Goal: Task Accomplishment & Management: Manage account settings

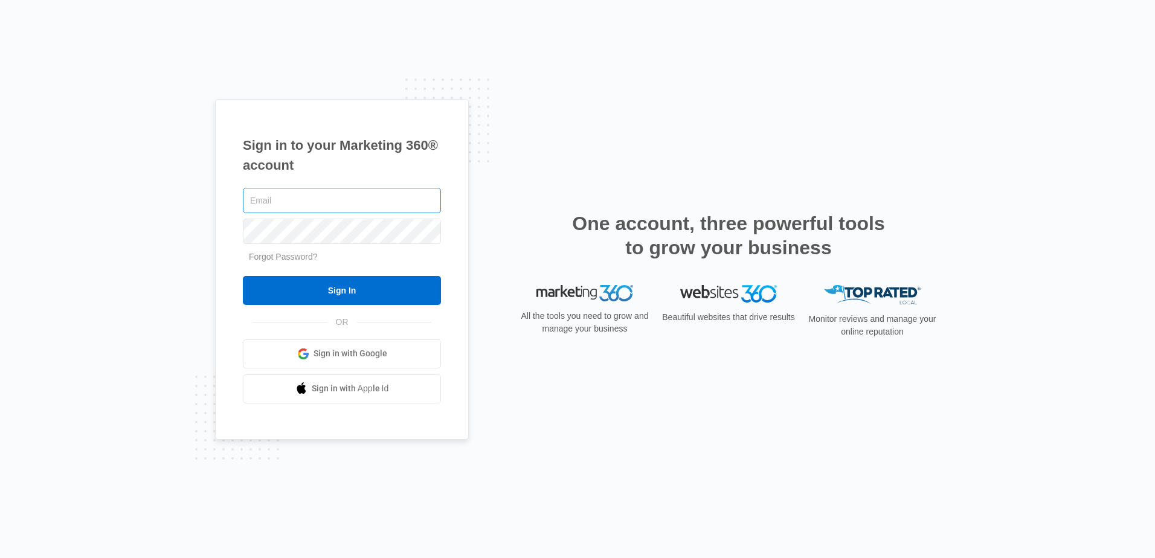
type input "any@myezglobal.com"
drag, startPoint x: 351, startPoint y: 211, endPoint x: 233, endPoint y: 222, distance: 118.4
click at [233, 222] on div "Sign in to your Marketing 360® account any@myezglobal.com Forgot Password? Sign…" at bounding box center [342, 269] width 254 height 341
type input "[PERSON_NAME][EMAIL_ADDRESS][DOMAIN_NAME]"
click at [239, 226] on div "Sign in to your Marketing 360® account pamela@myezglobal.com Forgot Password? S…" at bounding box center [342, 269] width 254 height 341
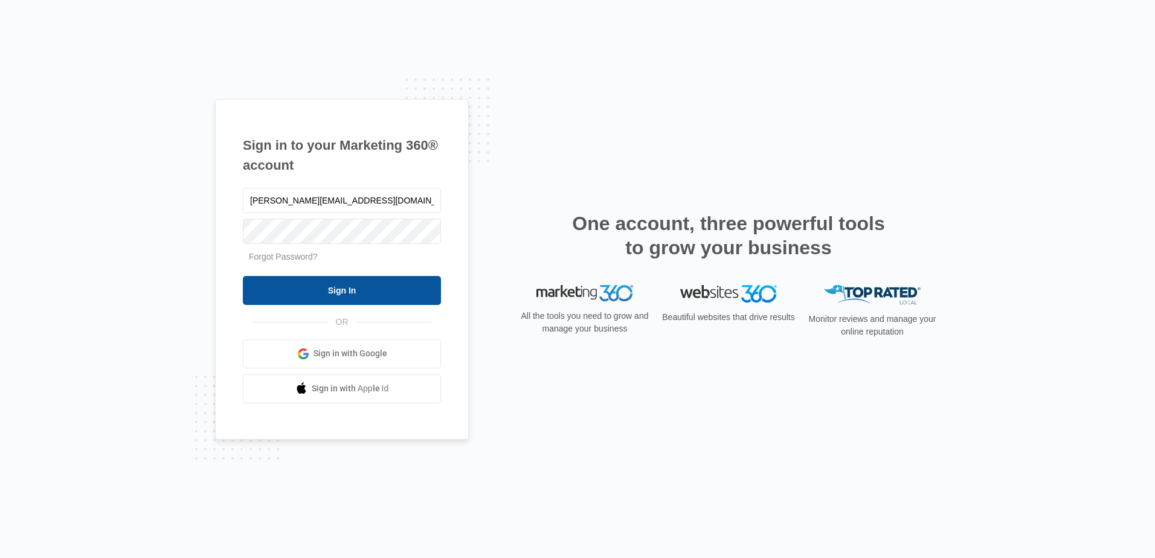
click at [248, 285] on input "Sign In" at bounding box center [342, 290] width 198 height 29
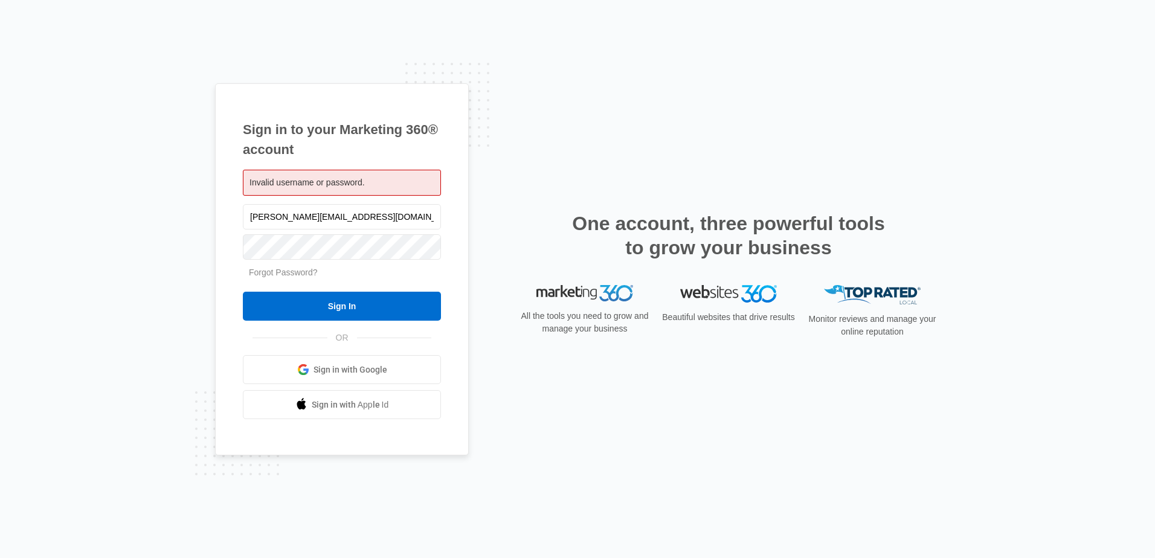
click at [298, 270] on link "Forgot Password?" at bounding box center [283, 273] width 69 height 10
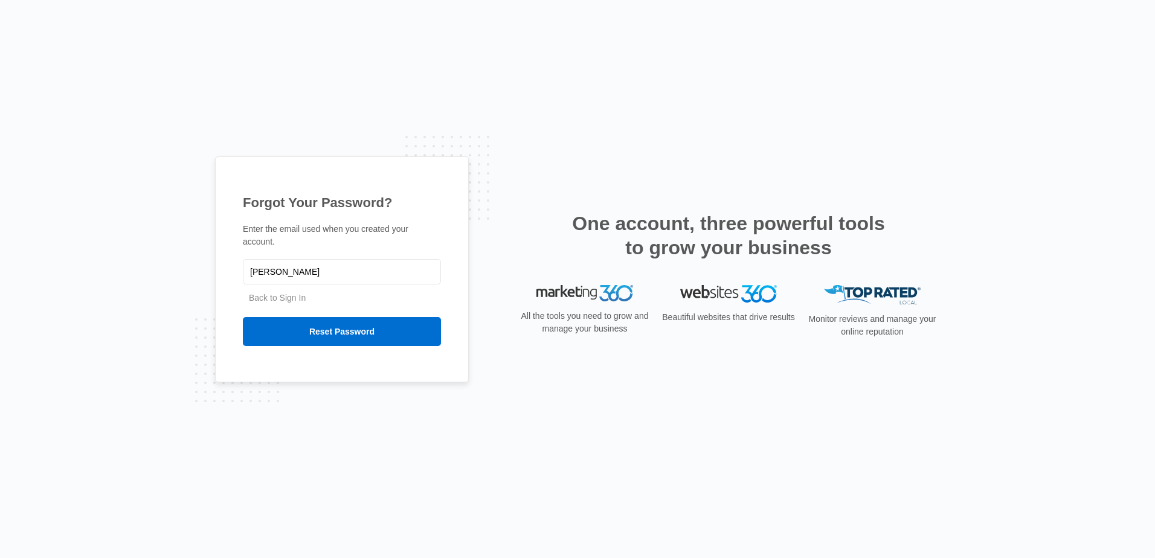
type input "[PERSON_NAME][EMAIL_ADDRESS][DOMAIN_NAME]"
click at [385, 321] on input "Reset Password" at bounding box center [342, 331] width 198 height 29
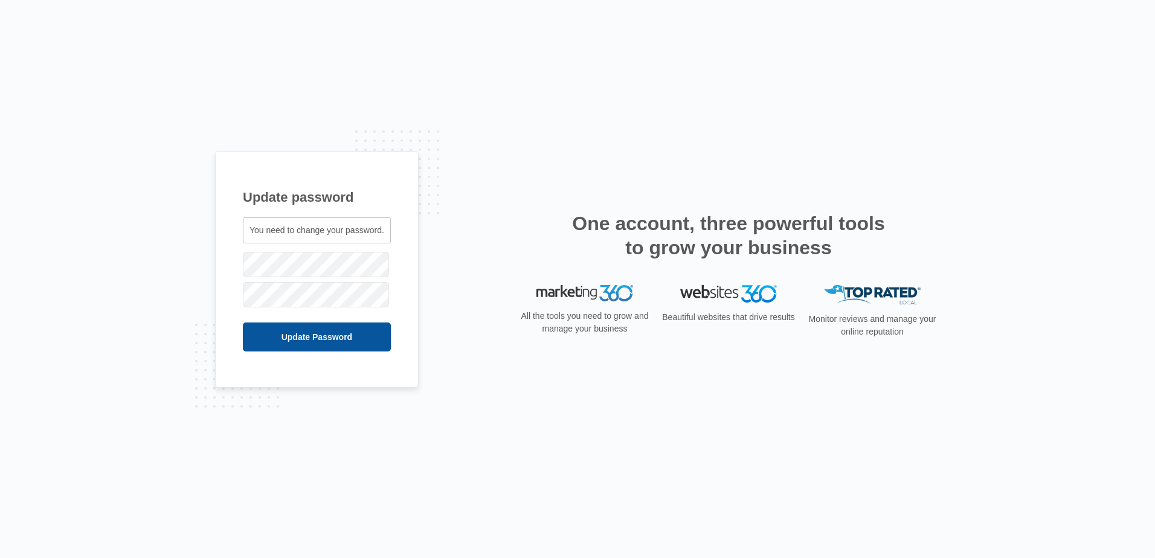
click at [257, 329] on input "Update Password" at bounding box center [317, 337] width 148 height 29
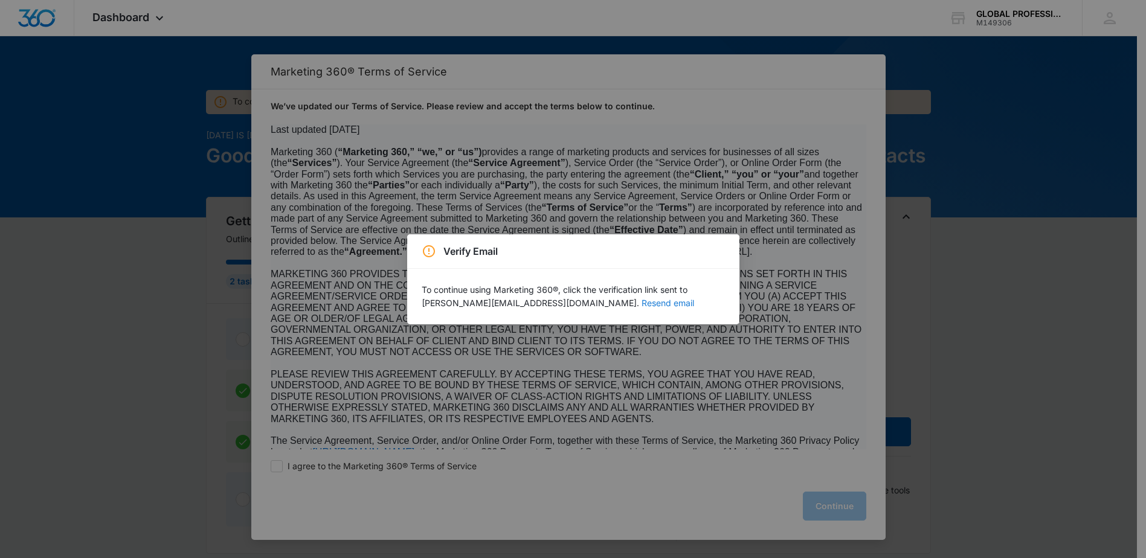
click at [642, 304] on button "Resend email" at bounding box center [668, 303] width 53 height 8
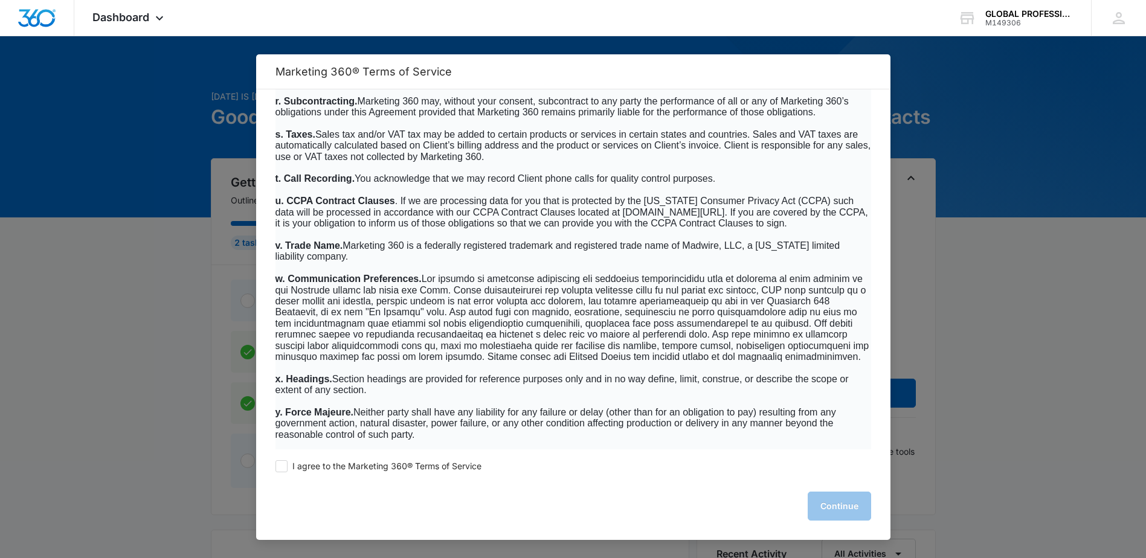
scroll to position [7729, 0]
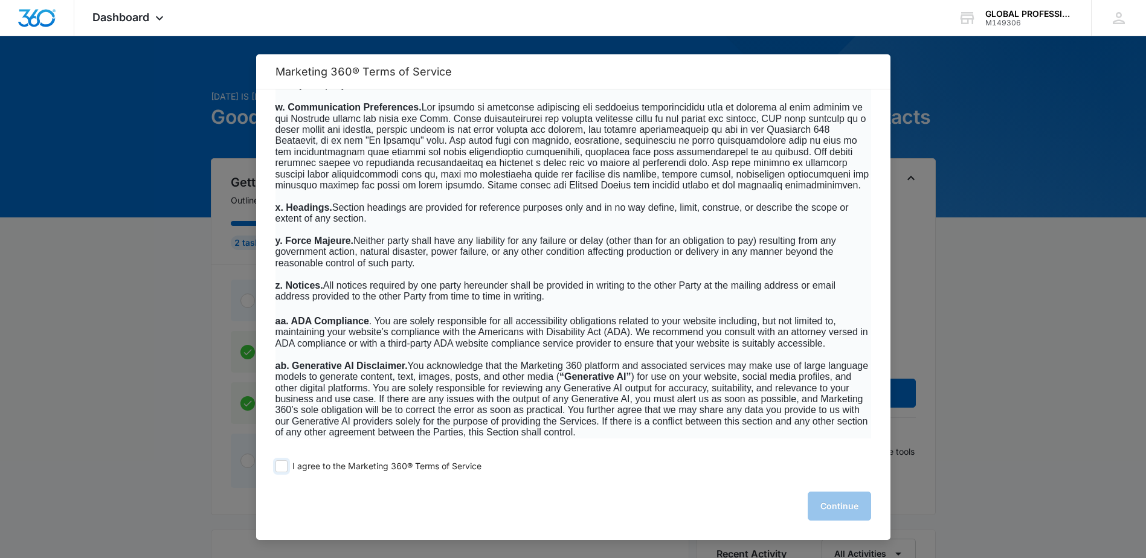
click at [282, 466] on span at bounding box center [282, 466] width 12 height 12
click at [282, 466] on input "I agree to the Marketing 360® Terms of Service" at bounding box center [282, 466] width 12 height 12
checkbox input "true"
click at [835, 504] on button "Continue" at bounding box center [839, 506] width 63 height 29
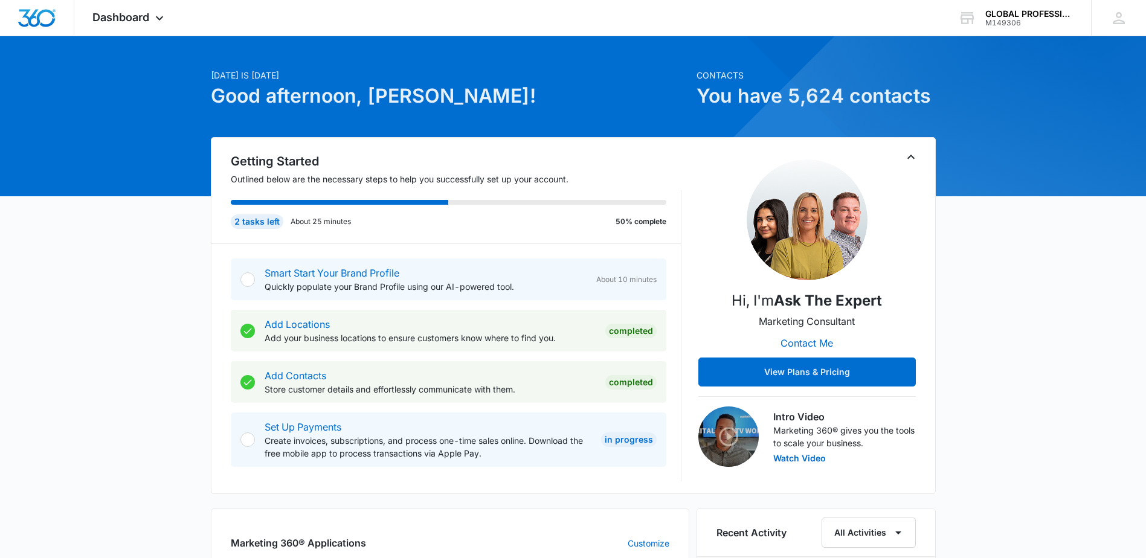
scroll to position [0, 0]
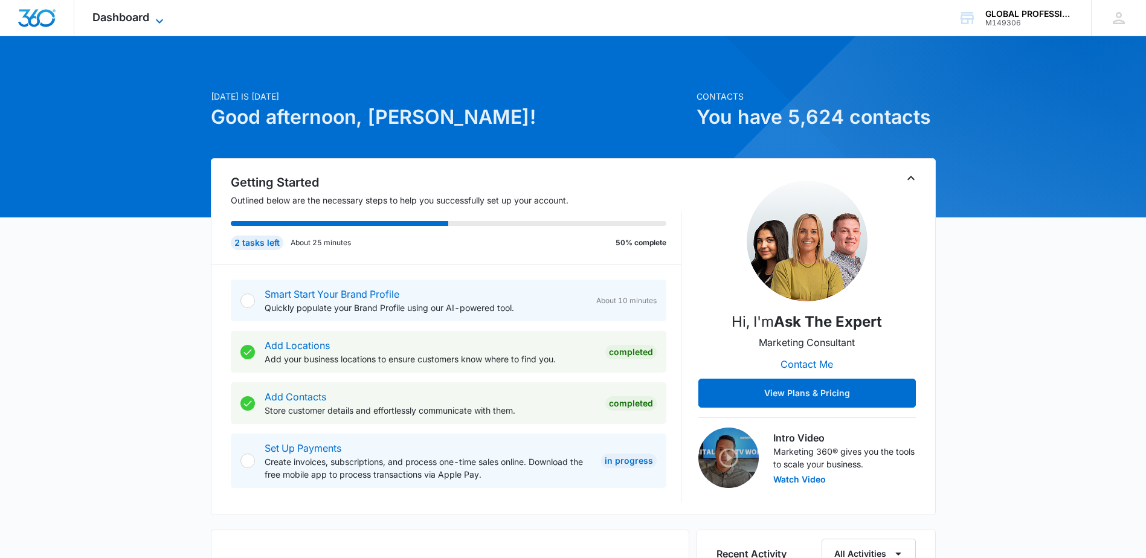
click at [153, 16] on icon at bounding box center [159, 21] width 15 height 15
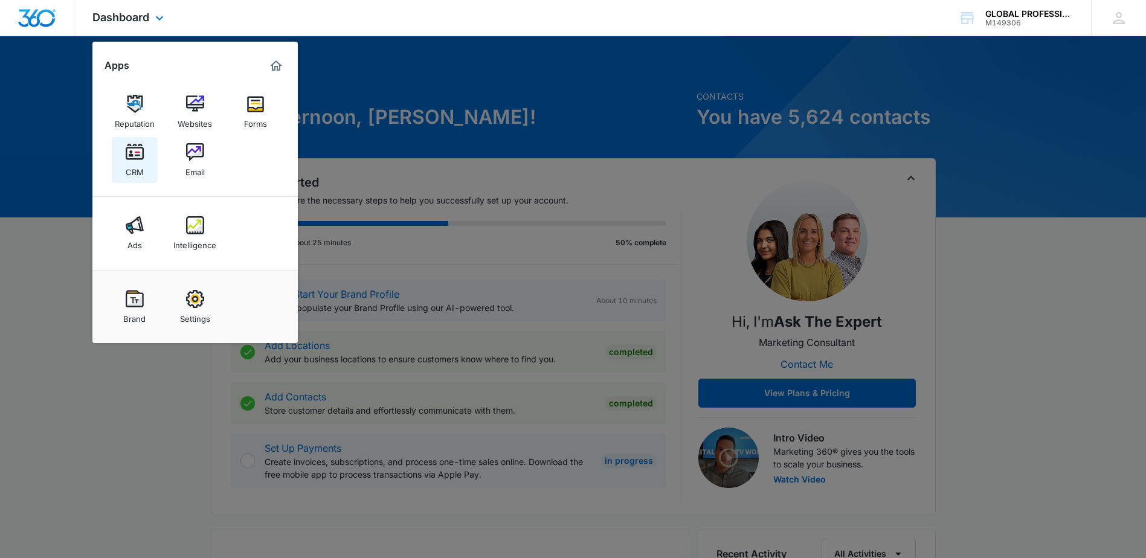
click at [124, 155] on link "CRM" at bounding box center [135, 160] width 46 height 46
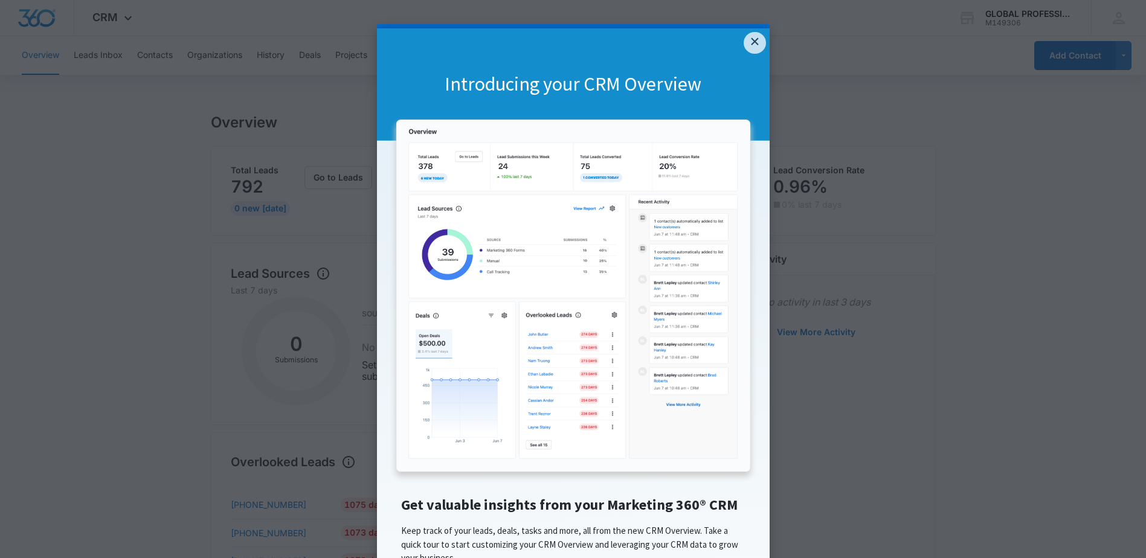
drag, startPoint x: 764, startPoint y: 40, endPoint x: 750, endPoint y: 38, distance: 14.0
click at [757, 40] on appcues "× Introducing your CRM Overview Get valuable insights from your Marketing 360® …" at bounding box center [573, 279] width 1146 height 558
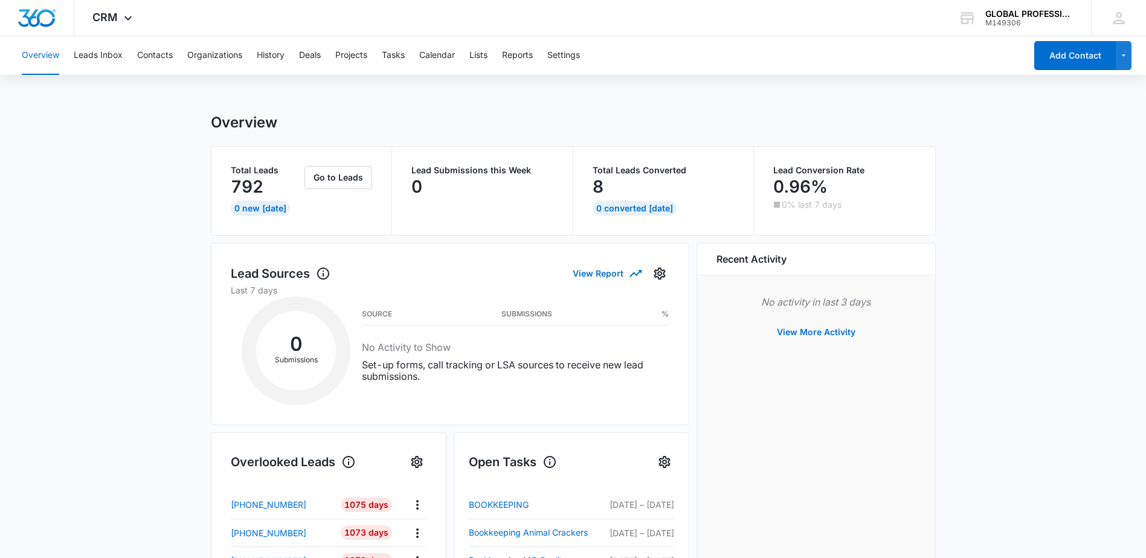
click at [747, 37] on html "× Introducing your CRM Overview Get valuable insights from your Marketing 360® …" at bounding box center [573, 279] width 1146 height 558
click at [153, 49] on button "Contacts" at bounding box center [155, 55] width 36 height 39
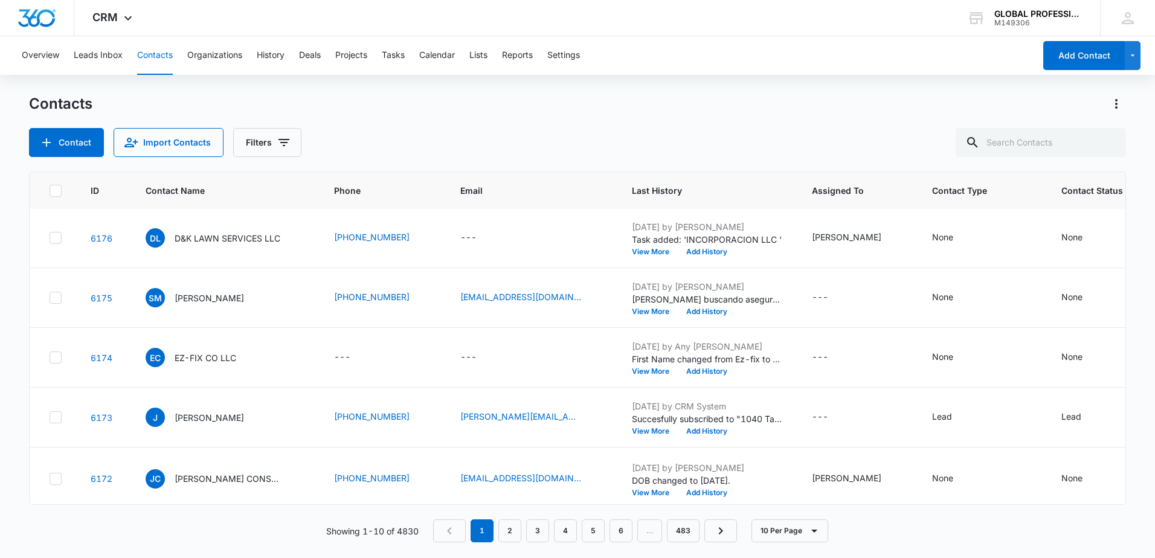
scroll to position [181, 0]
